Goal: Information Seeking & Learning: Learn about a topic

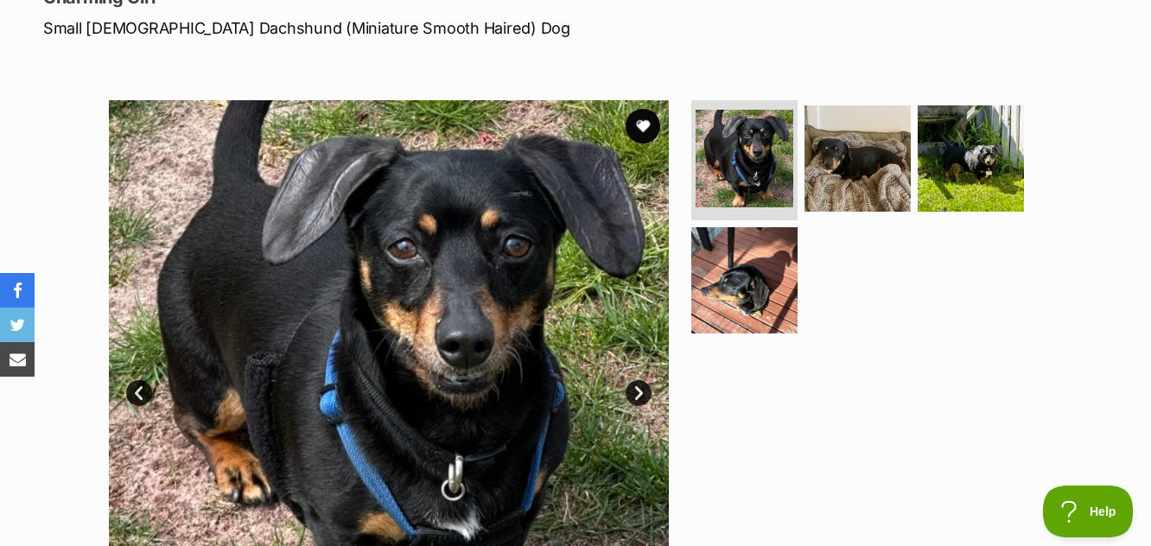
scroll to position [346, 0]
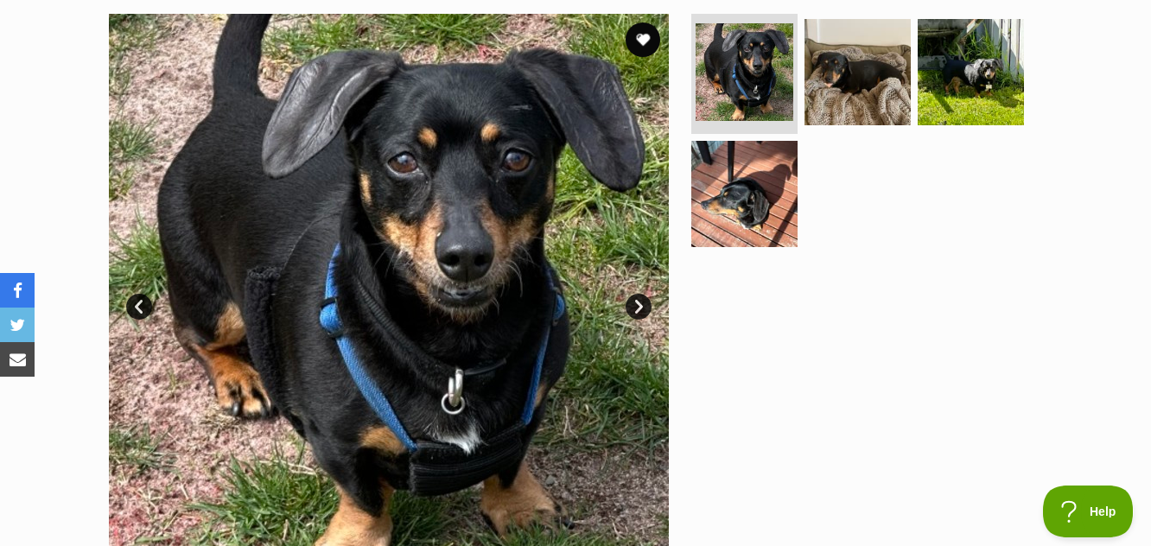
click at [639, 306] on link "Next" at bounding box center [639, 307] width 26 height 26
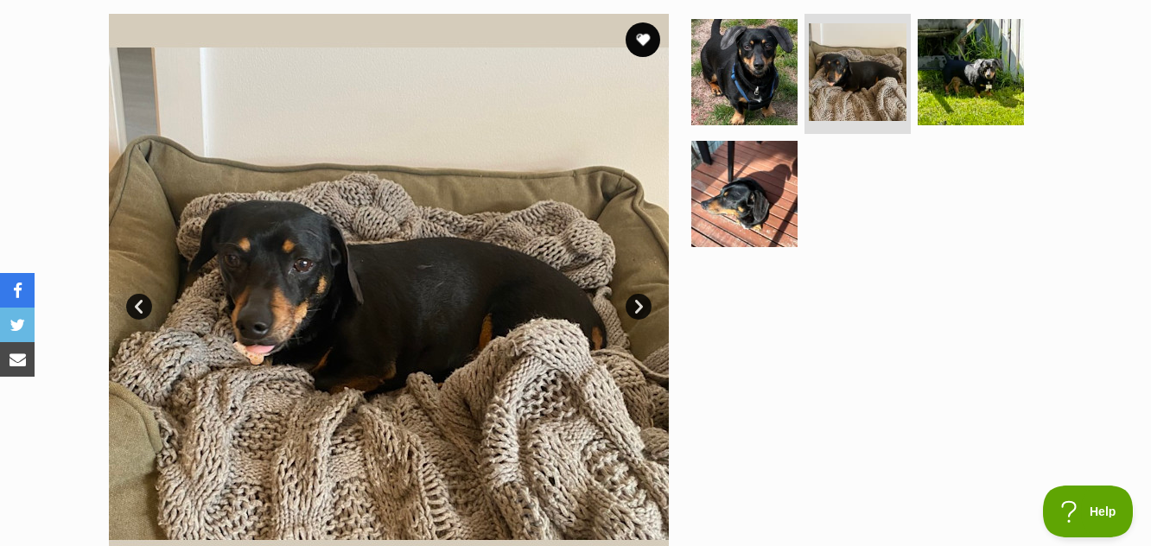
click at [639, 306] on link "Next" at bounding box center [639, 307] width 26 height 26
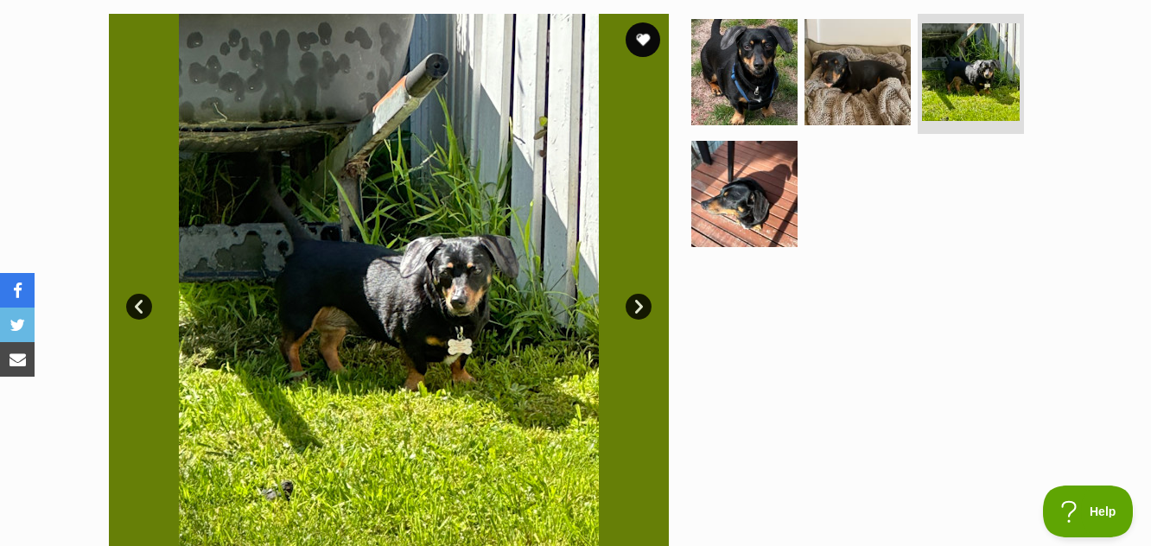
click at [639, 306] on link "Next" at bounding box center [639, 307] width 26 height 26
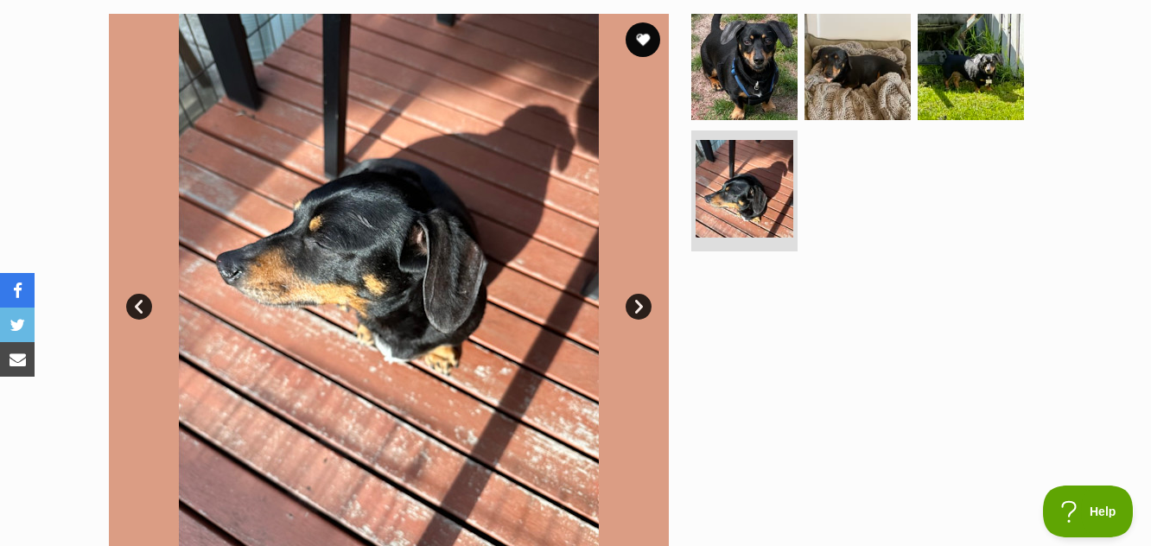
click at [639, 306] on link "Next" at bounding box center [639, 307] width 26 height 26
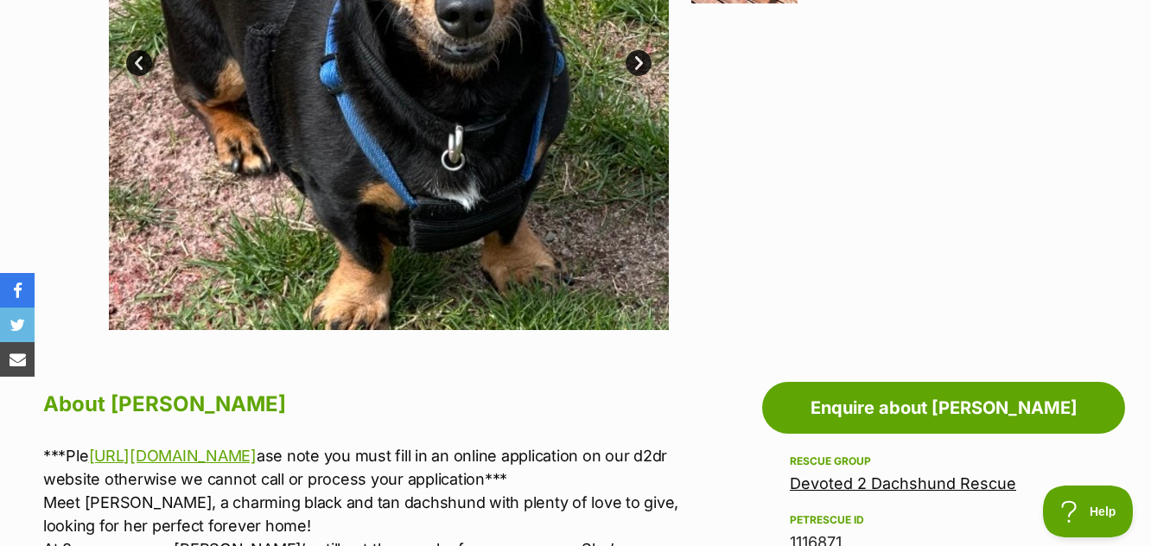
scroll to position [432, 0]
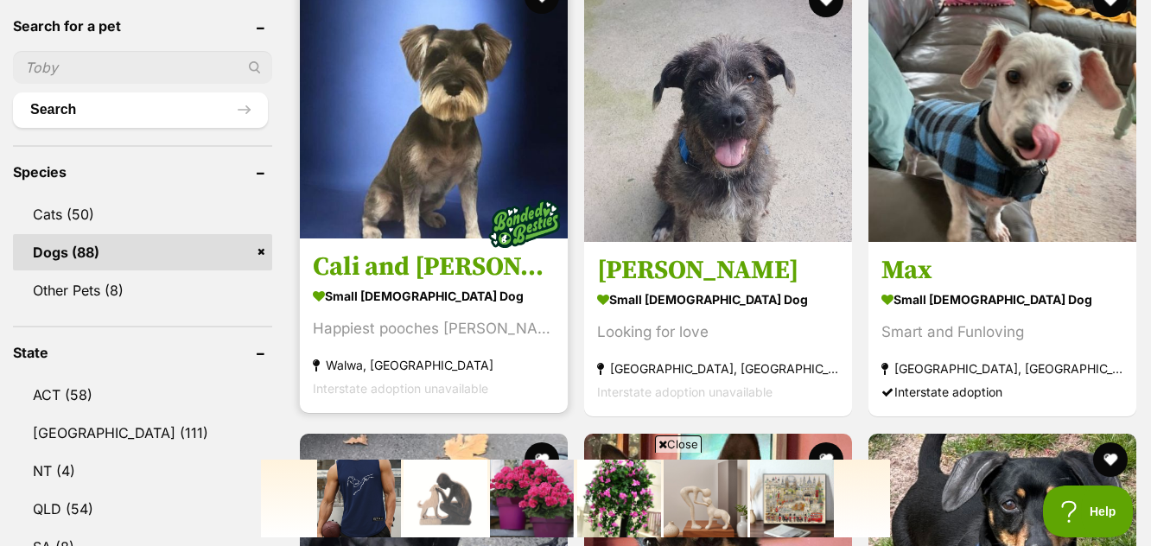
scroll to position [586, 0]
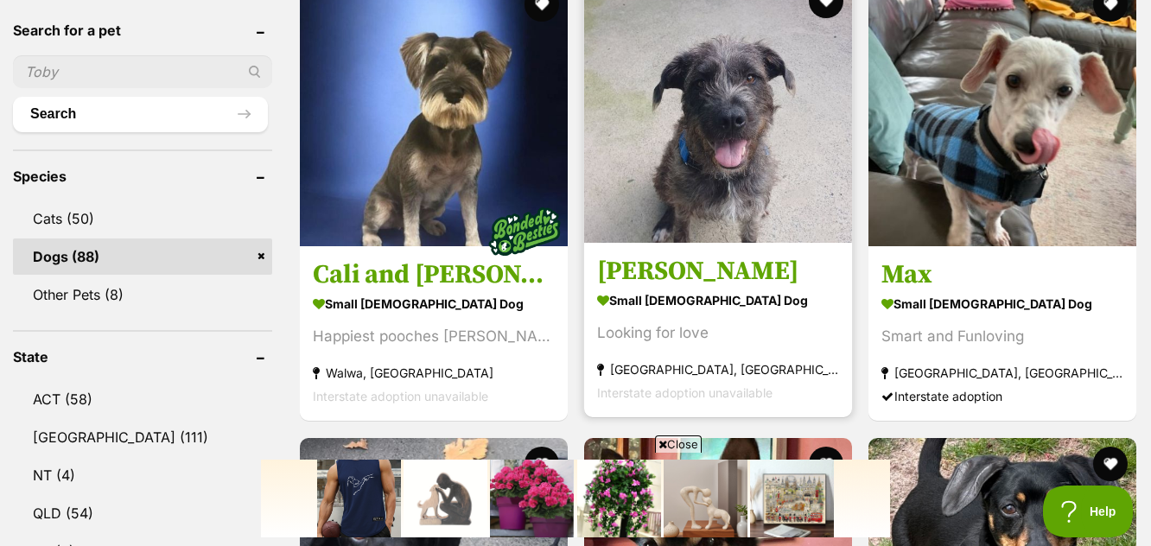
click at [724, 176] on img at bounding box center [718, 109] width 268 height 268
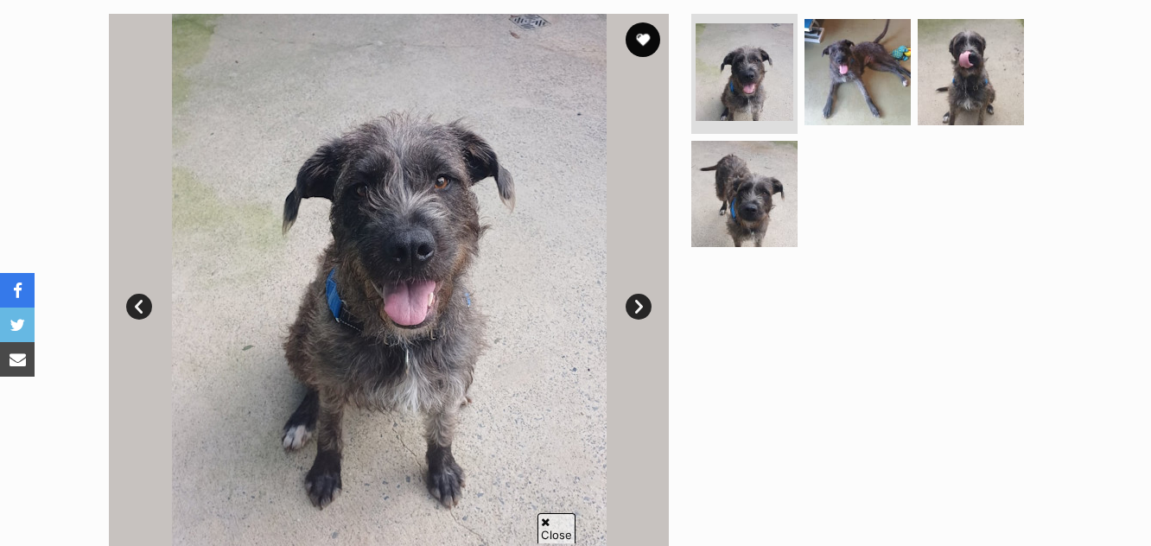
click at [640, 303] on link "Next" at bounding box center [639, 307] width 26 height 26
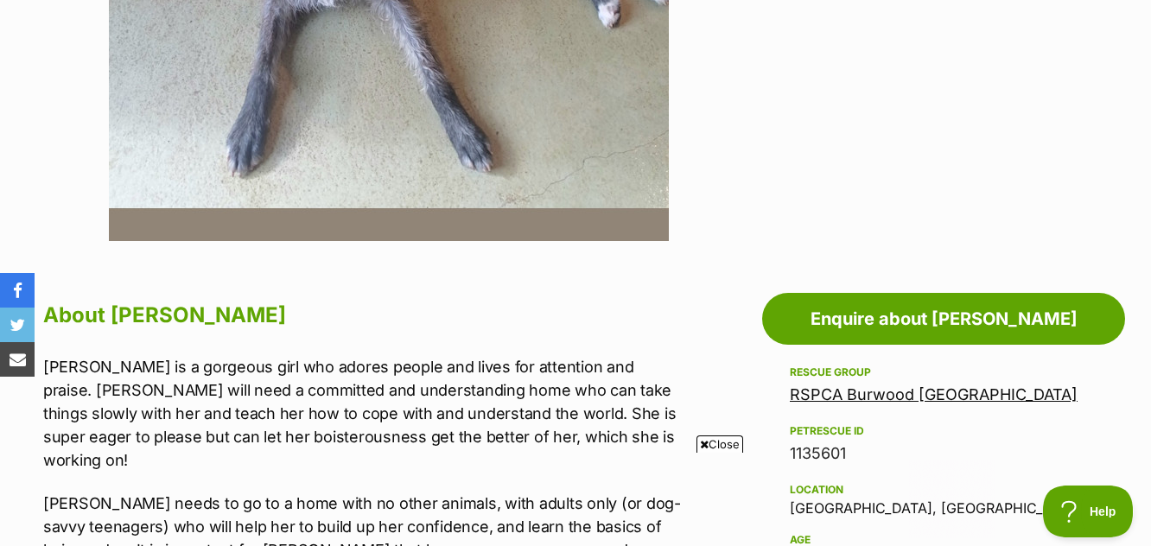
scroll to position [778, 0]
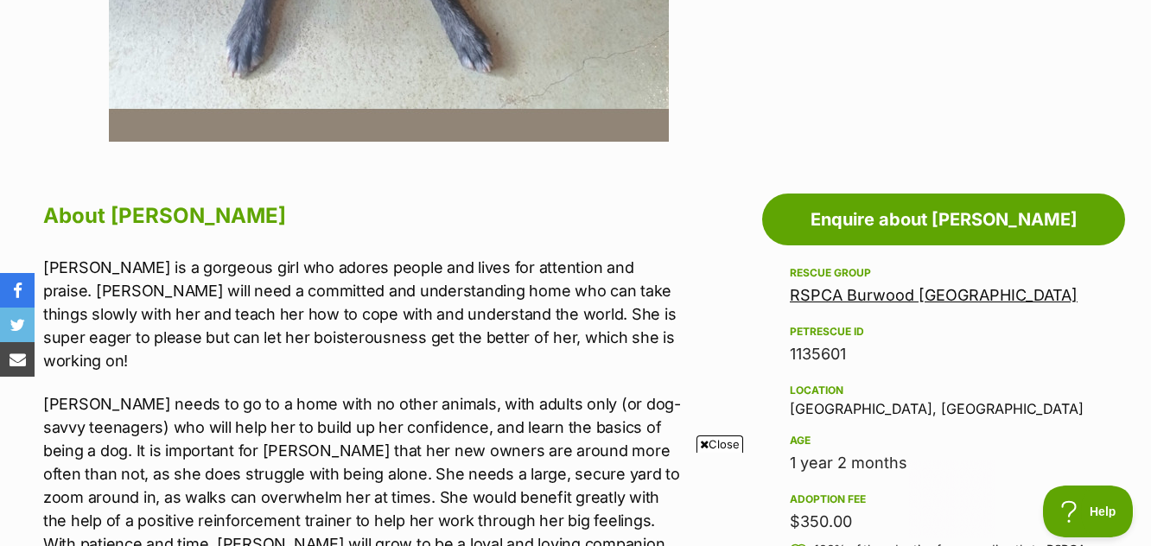
click at [719, 443] on span "Close" at bounding box center [720, 444] width 47 height 17
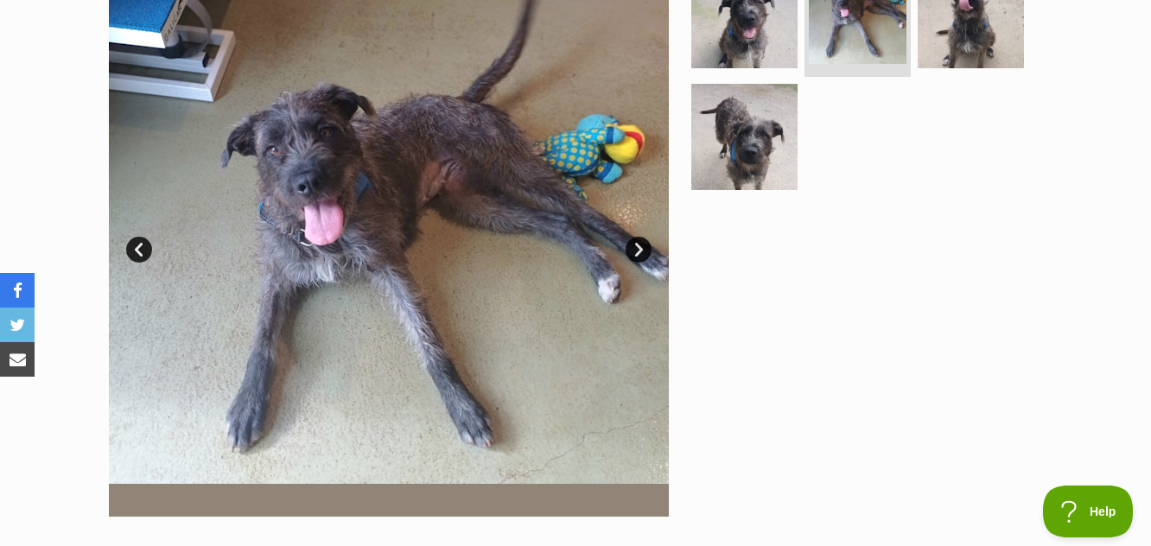
scroll to position [259, 0]
